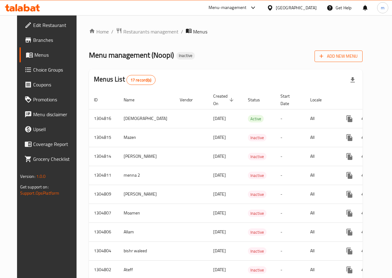
click at [350, 57] on span "Add New Menu" at bounding box center [339, 56] width 38 height 8
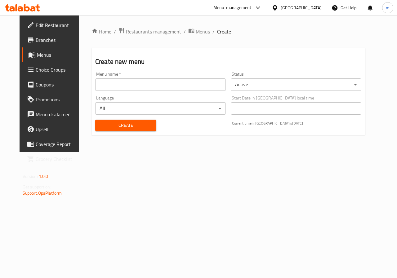
click at [170, 87] on input "text" at bounding box center [160, 84] width 131 height 12
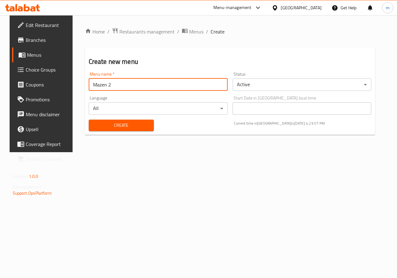
type input "Mazen 2"
click at [132, 123] on span "Create" at bounding box center [121, 126] width 55 height 8
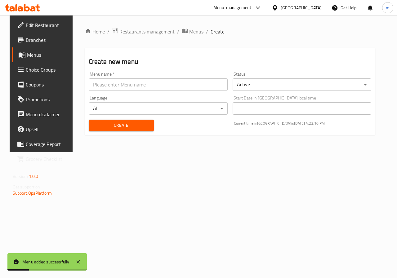
click at [31, 57] on span "Menus" at bounding box center [49, 54] width 44 height 7
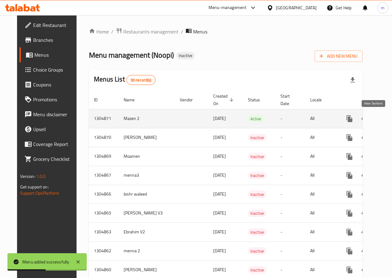
click at [391, 118] on icon "enhanced table" at bounding box center [394, 118] width 7 height 7
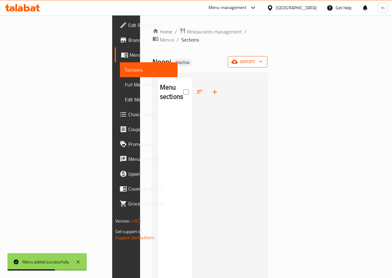
click at [263, 58] on span "import" at bounding box center [248, 62] width 30 height 8
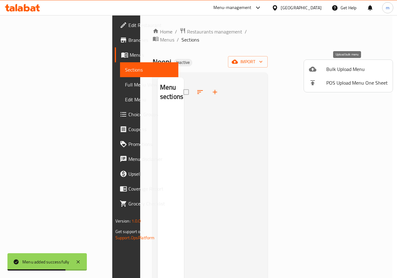
click at [349, 67] on span "Bulk Upload Menu" at bounding box center [356, 68] width 61 height 7
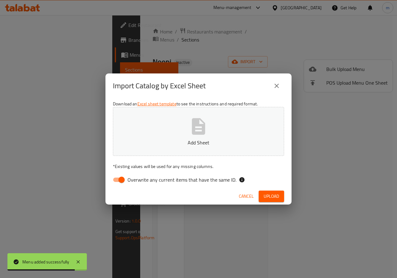
click at [119, 177] on input "Overwrite any current items that have the same ID." at bounding box center [121, 180] width 35 height 12
checkbox input "false"
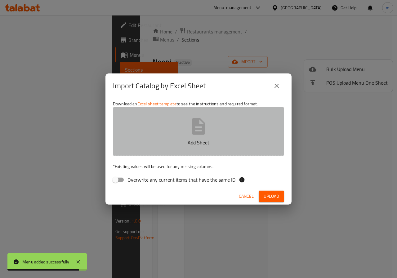
click at [183, 129] on button "Add Sheet" at bounding box center [198, 131] width 171 height 49
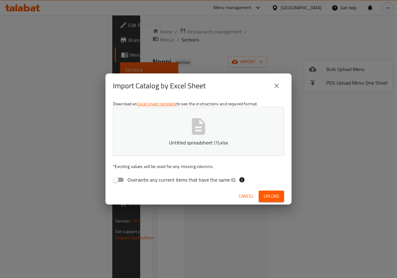
click at [267, 196] on span "Upload" at bounding box center [272, 197] width 16 height 8
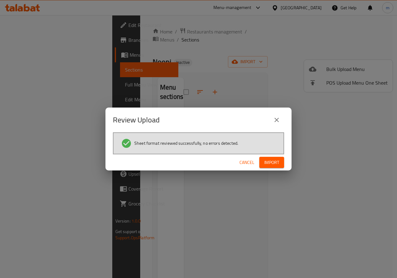
click at [273, 166] on span "Import" at bounding box center [271, 163] width 15 height 8
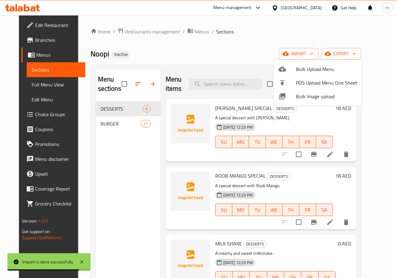
click at [237, 42] on div at bounding box center [198, 139] width 397 height 278
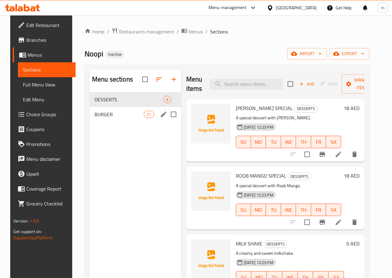
click at [113, 118] on span "BURGER" at bounding box center [119, 114] width 49 height 7
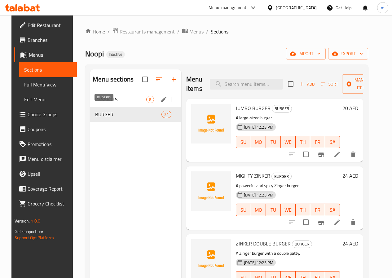
click at [104, 103] on span "DESSERTS" at bounding box center [120, 99] width 51 height 7
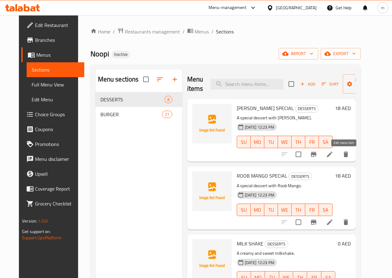
click at [334, 157] on icon at bounding box center [329, 154] width 7 height 7
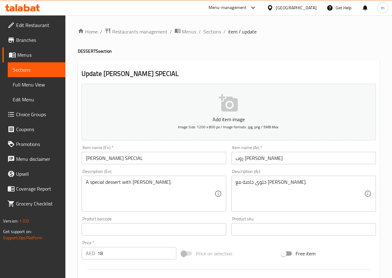
click at [23, 73] on span "Sections" at bounding box center [37, 69] width 48 height 7
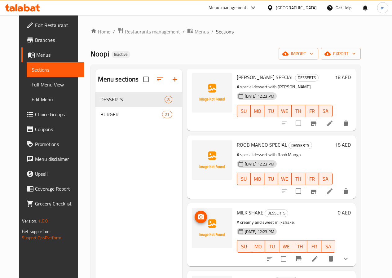
scroll to position [62, 0]
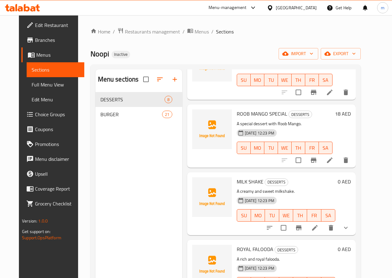
click at [322, 193] on p "A creamy and sweet milkshake." at bounding box center [286, 192] width 99 height 8
drag, startPoint x: 259, startPoint y: 112, endPoint x: 208, endPoint y: 110, distance: 50.6
click at [234, 110] on div "ROOB MANGO SPECIAL DESSERTS A special dessert with Roob Mango. [DATE] 12:23 PM …" at bounding box center [284, 136] width 101 height 58
copy span "ROOB MANGO SPECIAL"
click at [115, 158] on div "Menu sections DESSERTS 8 BURGER 21" at bounding box center [139, 208] width 87 height 278
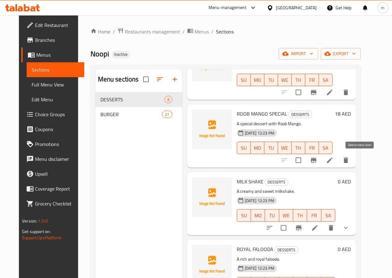
click at [353, 161] on button "delete" at bounding box center [346, 160] width 15 height 15
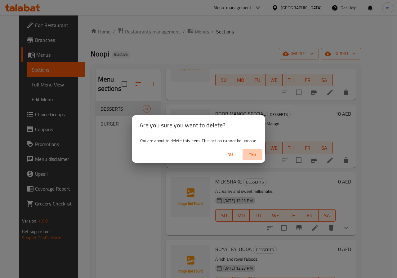
click at [251, 153] on span "Yes" at bounding box center [252, 155] width 15 height 8
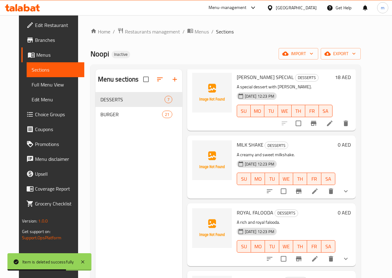
scroll to position [0, 0]
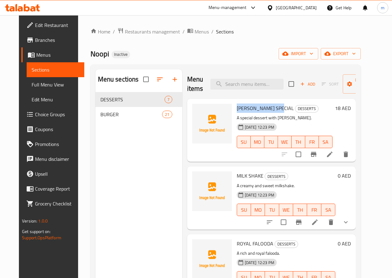
drag, startPoint x: 258, startPoint y: 109, endPoint x: 209, endPoint y: 108, distance: 49.3
click at [234, 108] on div "[PERSON_NAME] SPECIAL DESSERTS A special dessert with [PERSON_NAME]. [DATE] 12:…" at bounding box center [284, 130] width 101 height 58
click at [234, 109] on div "[PERSON_NAME] SPECIAL DESSERTS A special dessert with [PERSON_NAME]. [DATE] 12:…" at bounding box center [284, 130] width 101 height 58
drag, startPoint x: 211, startPoint y: 106, endPoint x: 259, endPoint y: 105, distance: 48.4
click at [259, 105] on span "[PERSON_NAME] SPECIAL" at bounding box center [265, 108] width 57 height 9
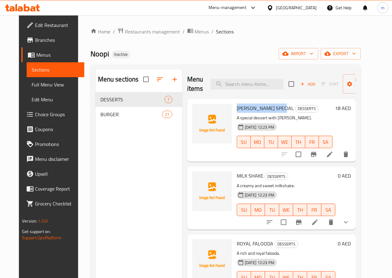
copy span "[PERSON_NAME] SPECIAL"
click at [145, 153] on div "Menu sections DESSERTS 7 BURGER 21" at bounding box center [139, 208] width 87 height 278
click at [348, 154] on icon "delete" at bounding box center [346, 155] width 4 height 6
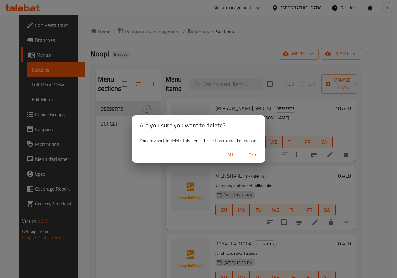
click at [251, 156] on span "Yes" at bounding box center [252, 155] width 15 height 8
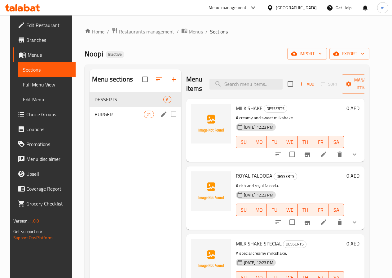
click at [105, 118] on span "BURGER" at bounding box center [119, 114] width 49 height 7
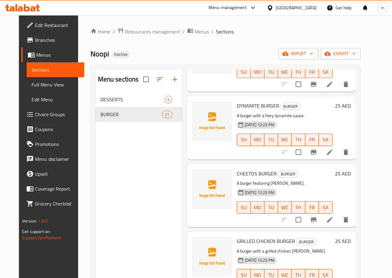
scroll to position [372, 0]
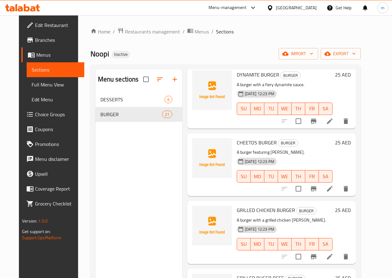
click at [334, 189] on icon at bounding box center [329, 188] width 7 height 7
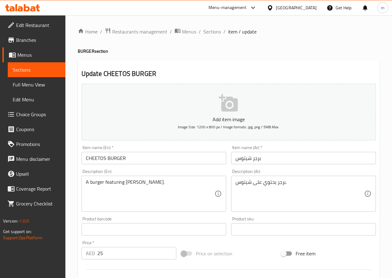
click at [20, 68] on span "Sections" at bounding box center [37, 69] width 48 height 7
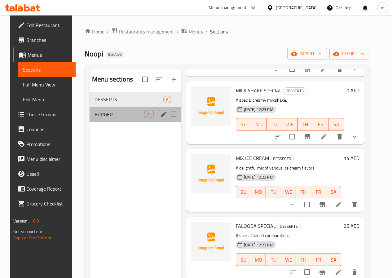
click at [129, 122] on div "BURGER 21" at bounding box center [136, 114] width 92 height 15
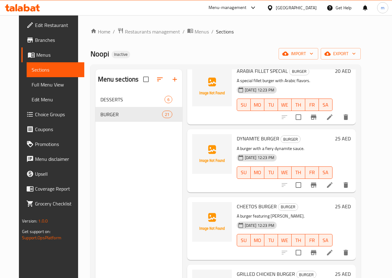
scroll to position [339, 0]
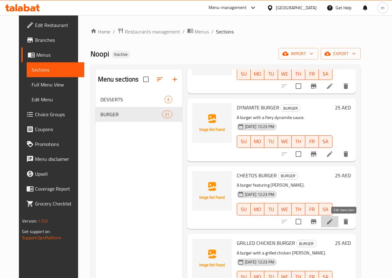
click at [334, 223] on icon at bounding box center [329, 221] width 7 height 7
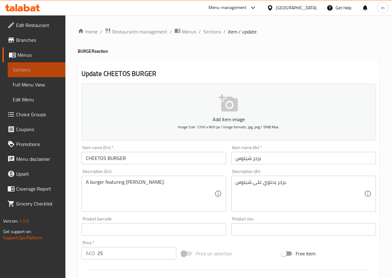
click at [44, 73] on span "Sections" at bounding box center [37, 69] width 48 height 7
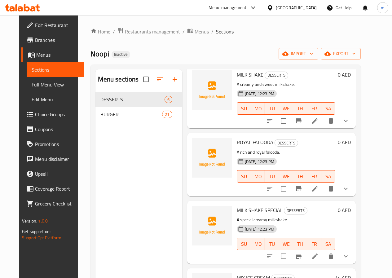
scroll to position [124, 0]
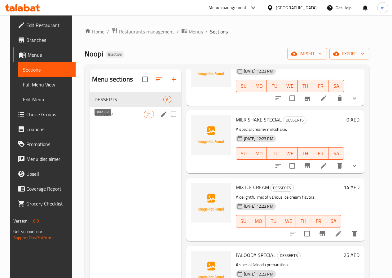
click at [114, 118] on span "BURGER" at bounding box center [119, 114] width 49 height 7
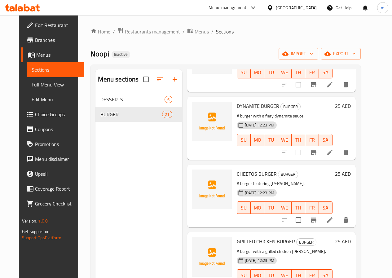
scroll to position [341, 0]
drag, startPoint x: 249, startPoint y: 172, endPoint x: 211, endPoint y: 172, distance: 38.5
click at [237, 172] on span "CHEETOS BURGER" at bounding box center [257, 173] width 40 height 9
copy span "CHEETOS BURGER"
click at [145, 201] on div "Menu sections DESSERTS 6 BURGER 21" at bounding box center [139, 208] width 87 height 278
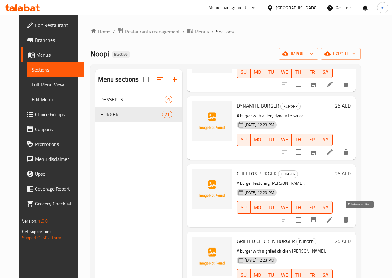
click at [348, 221] on icon "delete" at bounding box center [346, 220] width 4 height 6
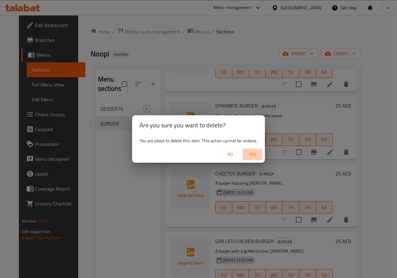
click at [255, 156] on span "Yes" at bounding box center [252, 155] width 15 height 8
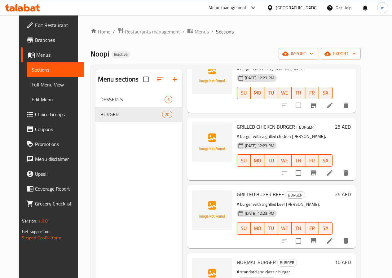
scroll to position [403, 0]
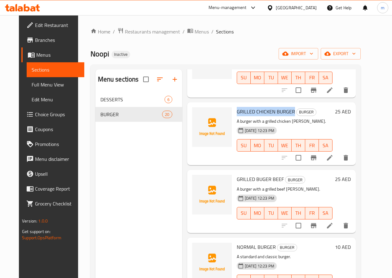
drag, startPoint x: 267, startPoint y: 110, endPoint x: 211, endPoint y: 111, distance: 55.2
click at [237, 111] on span "GRILLED CHICKEN BURGER" at bounding box center [266, 111] width 58 height 9
copy span "GRILLED CHICKEN BURGER"
click at [190, 151] on div at bounding box center [212, 134] width 45 height 58
click at [350, 155] on icon "delete" at bounding box center [345, 157] width 7 height 7
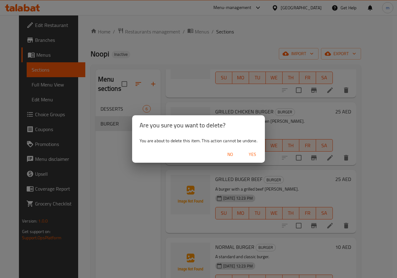
click at [246, 155] on span "Yes" at bounding box center [252, 155] width 15 height 8
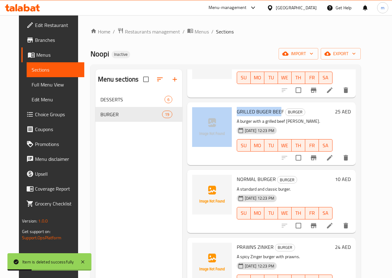
drag, startPoint x: 255, startPoint y: 109, endPoint x: 203, endPoint y: 112, distance: 51.9
click at [203, 112] on div "GRILLED BUGER BEEF BURGER A burger with a grilled beef [PERSON_NAME]. [DATE] 12…" at bounding box center [272, 134] width 164 height 58
click at [237, 111] on span "GRILLED BUGER BEEF" at bounding box center [260, 111] width 47 height 9
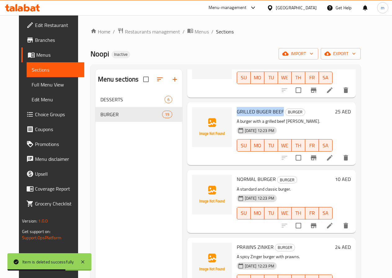
drag, startPoint x: 210, startPoint y: 110, endPoint x: 256, endPoint y: 114, distance: 46.1
click at [256, 114] on div "GRILLED BUGER BEEF BURGER A burger with a grilled beef [PERSON_NAME]. [DATE] 12…" at bounding box center [284, 134] width 101 height 58
copy span "GRILLED BUGER BEEF"
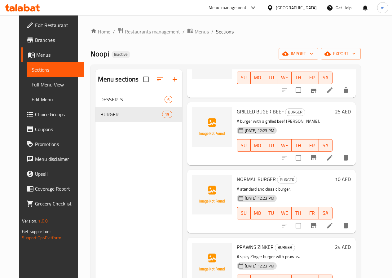
click at [142, 158] on div "Menu sections DESSERTS 6 BURGER 19" at bounding box center [139, 208] width 87 height 278
click at [348, 160] on icon "delete" at bounding box center [346, 158] width 4 height 6
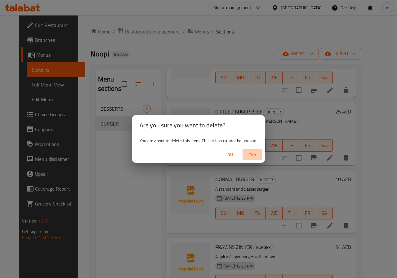
click at [251, 153] on span "Yes" at bounding box center [252, 155] width 15 height 8
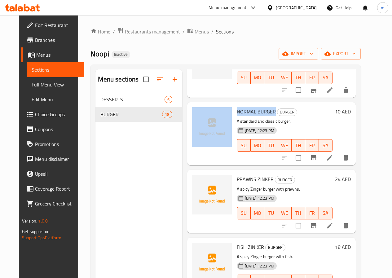
drag, startPoint x: 248, startPoint y: 111, endPoint x: 206, endPoint y: 113, distance: 42.2
click at [206, 113] on div "NORMAL BURGER BURGER A standard and classic burger. [DATE] 12:23 PM SU MO TU WE…" at bounding box center [272, 134] width 164 height 58
copy div "NORMAL BURGER"
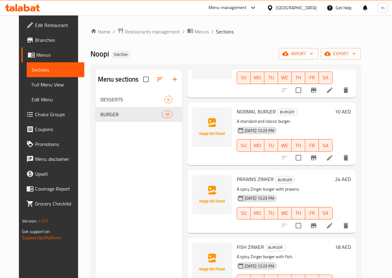
click at [132, 176] on div "Menu sections DESSERTS 6 BURGER 18" at bounding box center [139, 208] width 87 height 278
click at [350, 157] on icon "delete" at bounding box center [345, 157] width 7 height 7
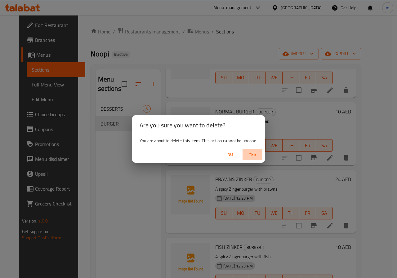
click at [257, 154] on span "Yes" at bounding box center [252, 155] width 15 height 8
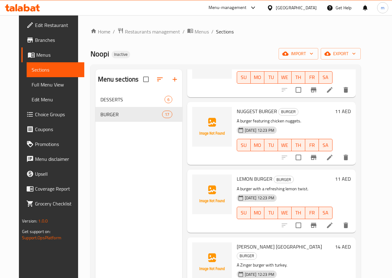
scroll to position [558, 0]
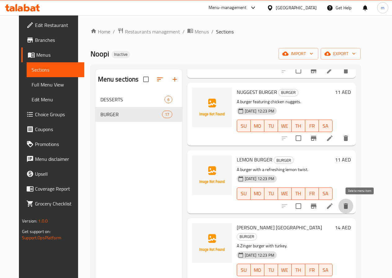
click at [348, 207] on icon "delete" at bounding box center [346, 206] width 4 height 6
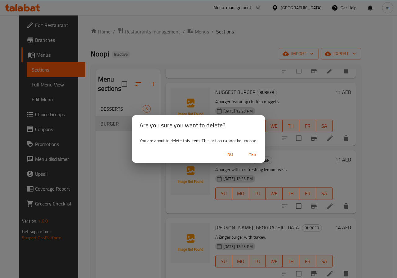
click at [257, 155] on span "Yes" at bounding box center [252, 155] width 15 height 8
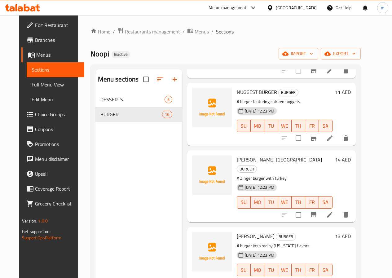
click at [110, 193] on div "Menu sections DESSERTS 6 BURGER 16" at bounding box center [139, 208] width 87 height 278
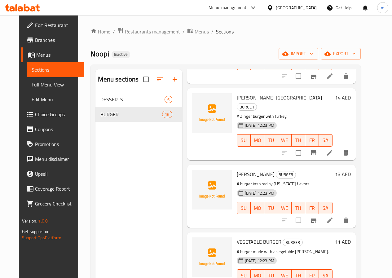
scroll to position [682, 0]
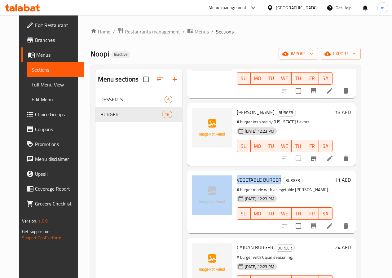
drag, startPoint x: 254, startPoint y: 170, endPoint x: 207, endPoint y: 170, distance: 47.1
click at [207, 173] on div "VEGETABLE BURGER BURGER A burger made with a vegetable [PERSON_NAME]. [DATE] 12…" at bounding box center [272, 202] width 164 height 58
copy div "VEGETABLE BURGER"
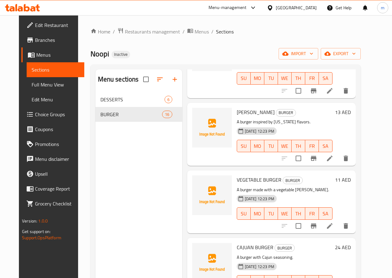
click at [111, 186] on div "Menu sections DESSERTS 6 BURGER 16" at bounding box center [139, 208] width 87 height 278
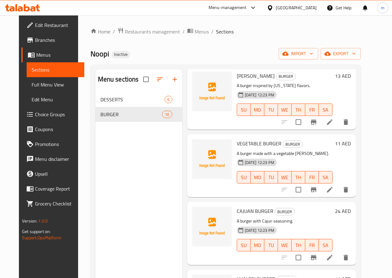
scroll to position [775, 0]
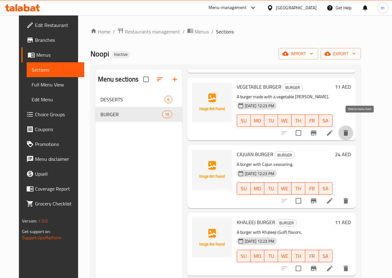
click at [350, 129] on icon "delete" at bounding box center [345, 132] width 7 height 7
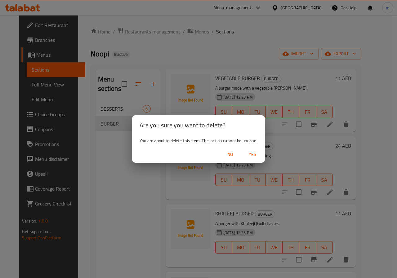
click at [256, 153] on span "Yes" at bounding box center [252, 155] width 15 height 8
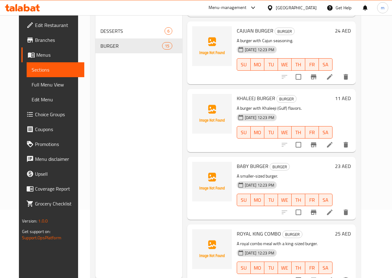
scroll to position [87, 0]
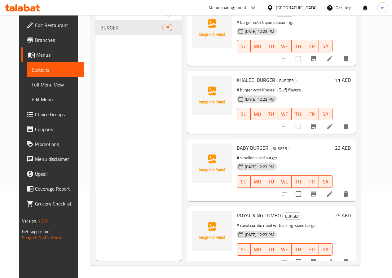
drag, startPoint x: 279, startPoint y: 221, endPoint x: 258, endPoint y: 221, distance: 21.7
click at [258, 229] on div "[DATE] 12:23 PM SU MO TU WE TH FR SA" at bounding box center [284, 245] width 101 height 33
click at [284, 222] on p "A royal combo meal with a king-sized burger." at bounding box center [285, 226] width 96 height 8
click at [237, 211] on span "ROYAL KING COMBO" at bounding box center [259, 215] width 44 height 9
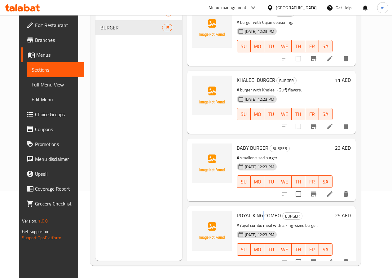
click at [237, 211] on span "ROYAL KING COMBO" at bounding box center [259, 215] width 44 height 9
click at [288, 222] on p "A royal combo meal with a king-sized burger." at bounding box center [285, 226] width 96 height 8
click at [287, 222] on p "A royal combo meal with a king-sized burger." at bounding box center [285, 226] width 96 height 8
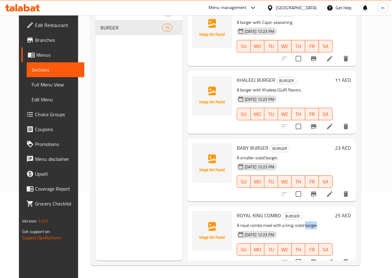
click at [287, 222] on p "A royal combo meal with a king-sized burger." at bounding box center [285, 226] width 96 height 8
click at [318, 222] on p "A royal combo meal with a king-sized burger." at bounding box center [285, 226] width 96 height 8
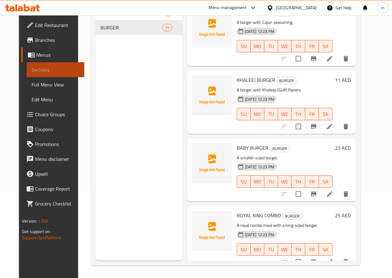
click at [36, 67] on span "Sections" at bounding box center [56, 69] width 48 height 7
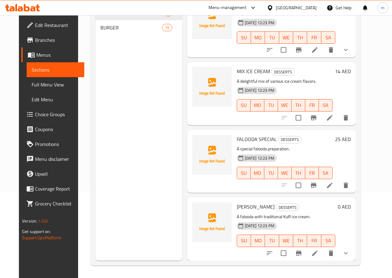
scroll to position [153, 0]
click at [41, 58] on span "Menus" at bounding box center [57, 54] width 43 height 7
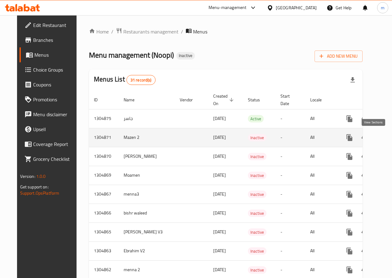
click at [391, 139] on icon "enhanced table" at bounding box center [394, 137] width 7 height 7
